Goal: Task Accomplishment & Management: Manage account settings

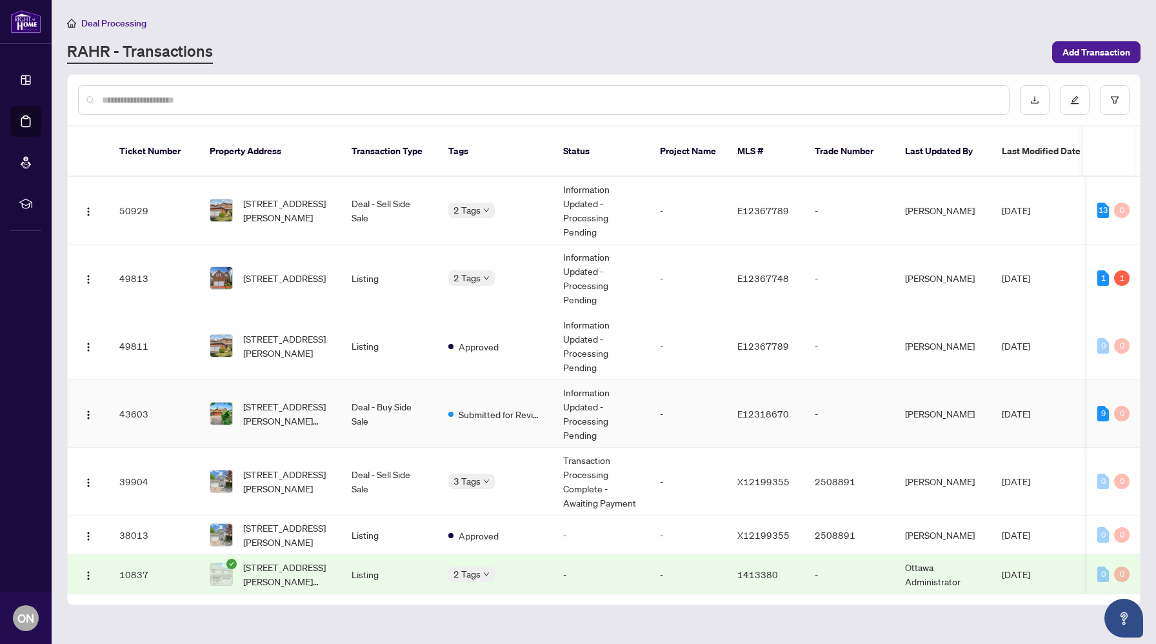
click at [292, 415] on td "[STREET_ADDRESS][PERSON_NAME][PERSON_NAME]" at bounding box center [270, 414] width 142 height 68
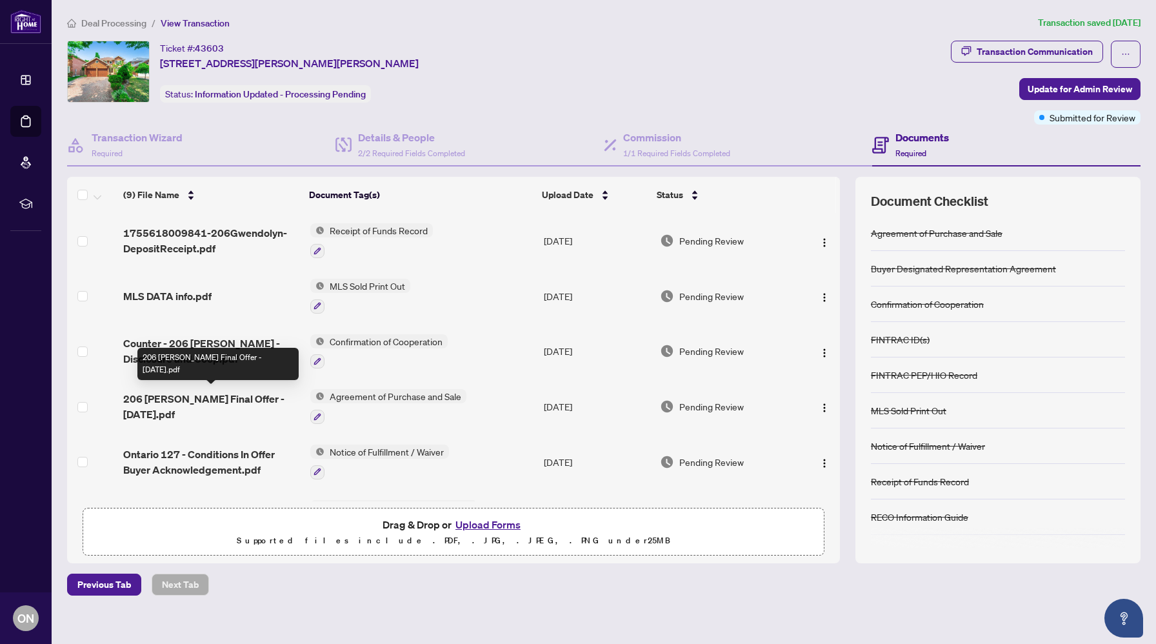
click at [231, 395] on span "206 [PERSON_NAME] Final Offer - [DATE].pdf" at bounding box center [211, 406] width 177 height 31
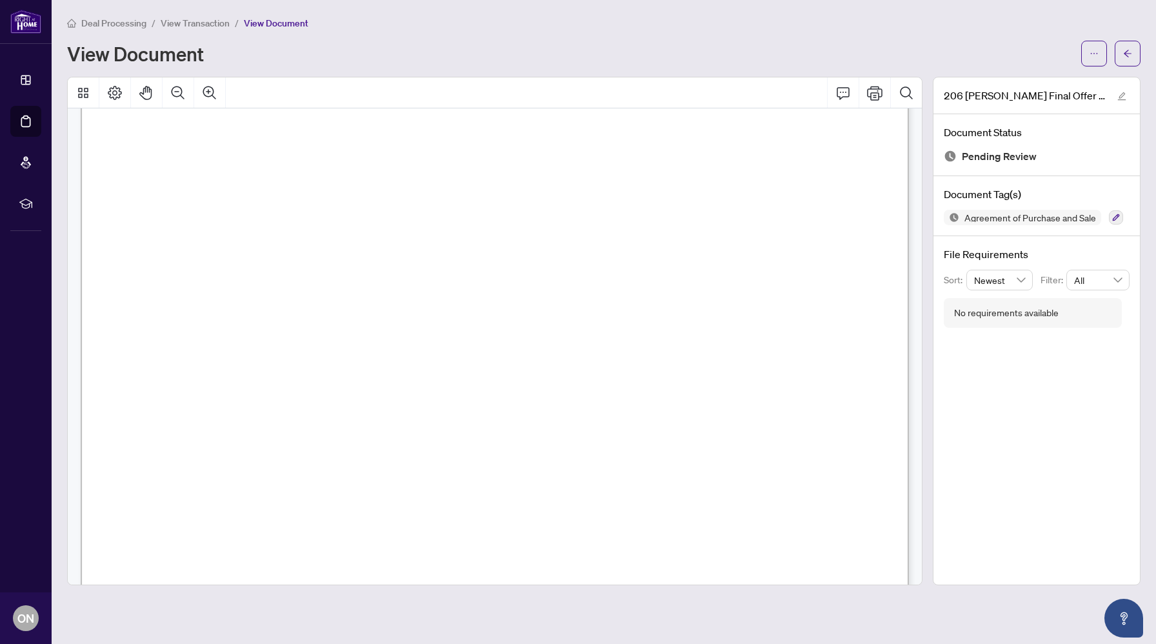
scroll to position [6116, 0]
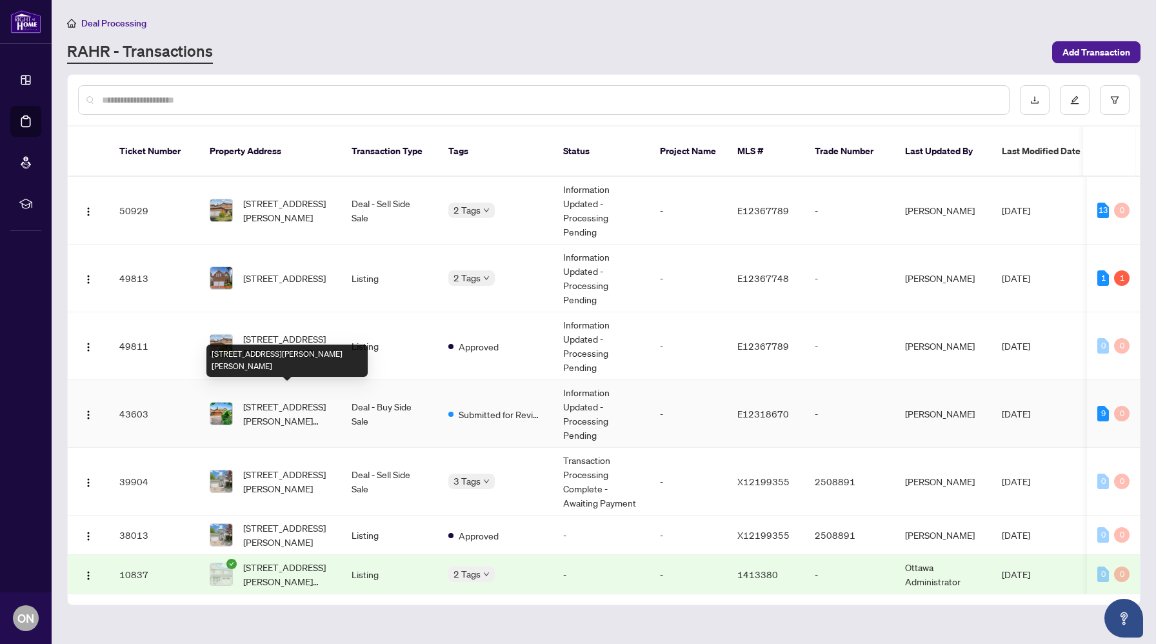
click at [294, 399] on span "[STREET_ADDRESS][PERSON_NAME][PERSON_NAME]" at bounding box center [287, 413] width 88 height 28
